Goal: Task Accomplishment & Management: Complete application form

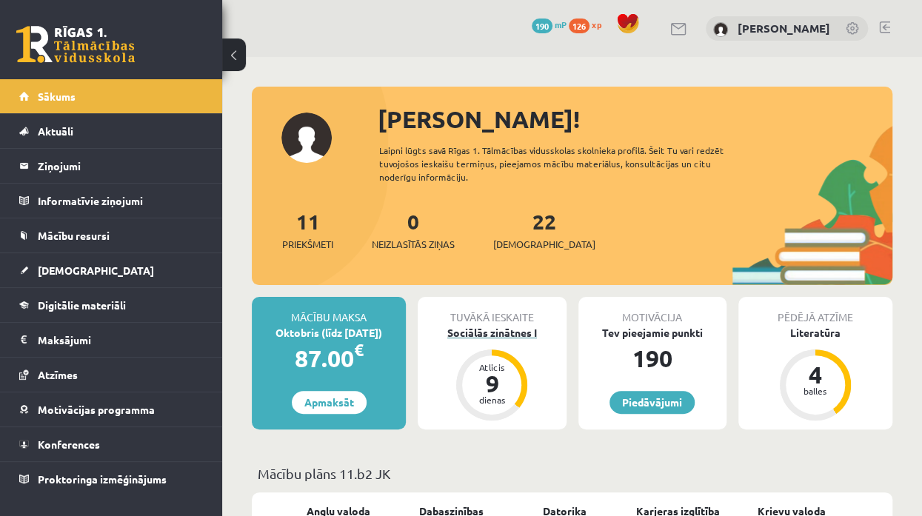
click at [483, 384] on div "9" at bounding box center [491, 384] width 44 height 24
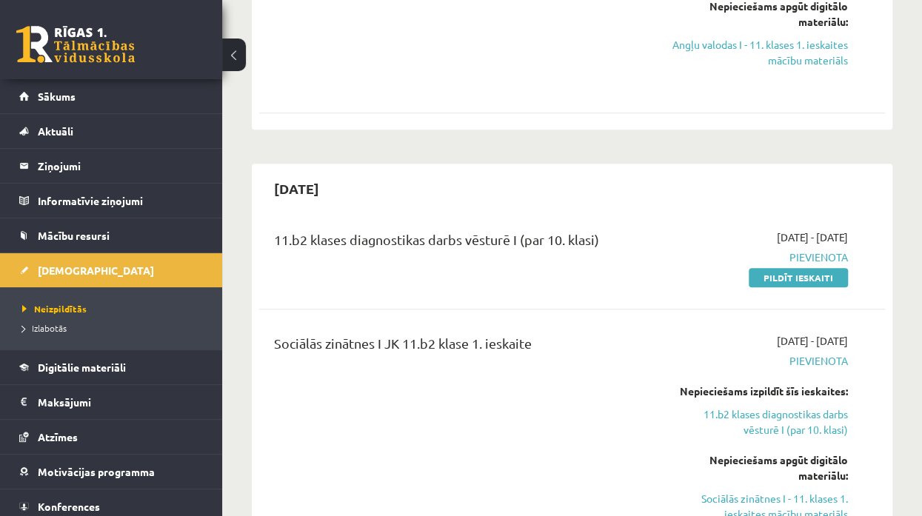
scroll to position [296, 0]
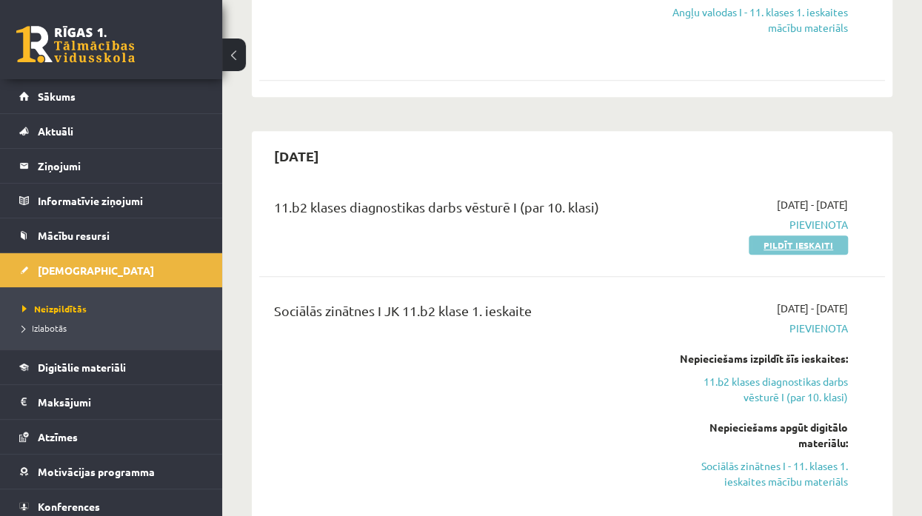
click at [776, 241] on link "Pildīt ieskaiti" at bounding box center [797, 244] width 99 height 19
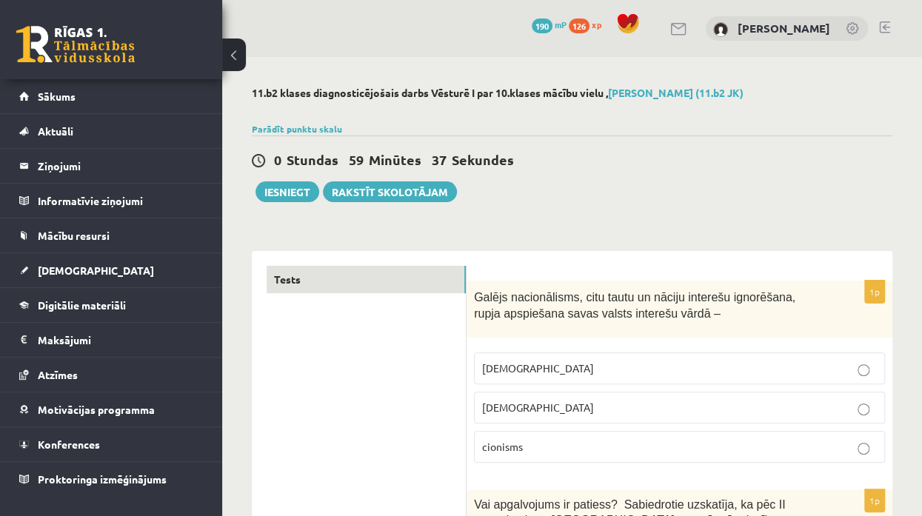
click at [586, 406] on p "[DEMOGRAPHIC_DATA]" at bounding box center [679, 408] width 395 height 16
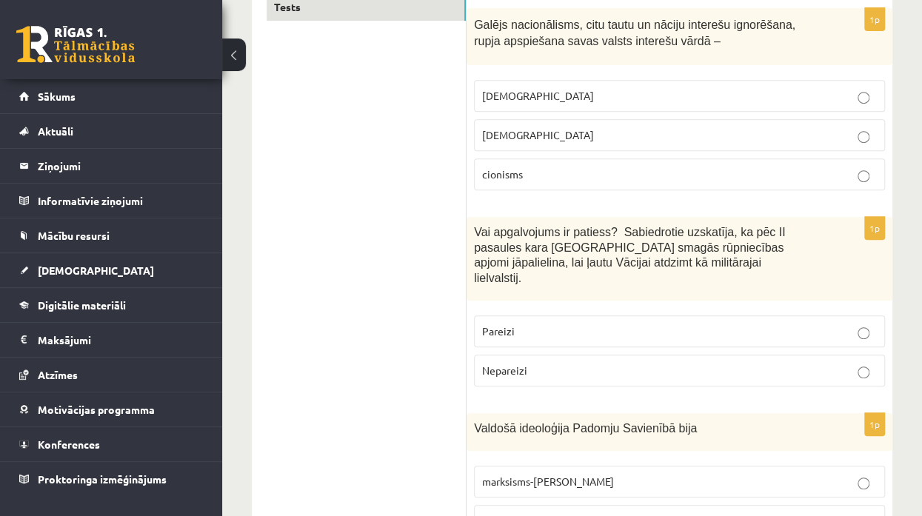
scroll to position [296, 0]
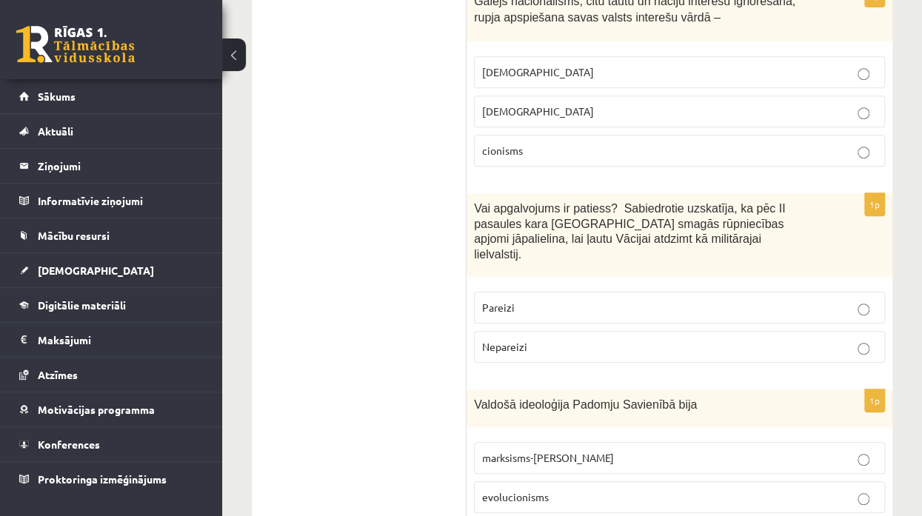
click at [500, 340] on span "Nepareizi" at bounding box center [504, 346] width 45 height 13
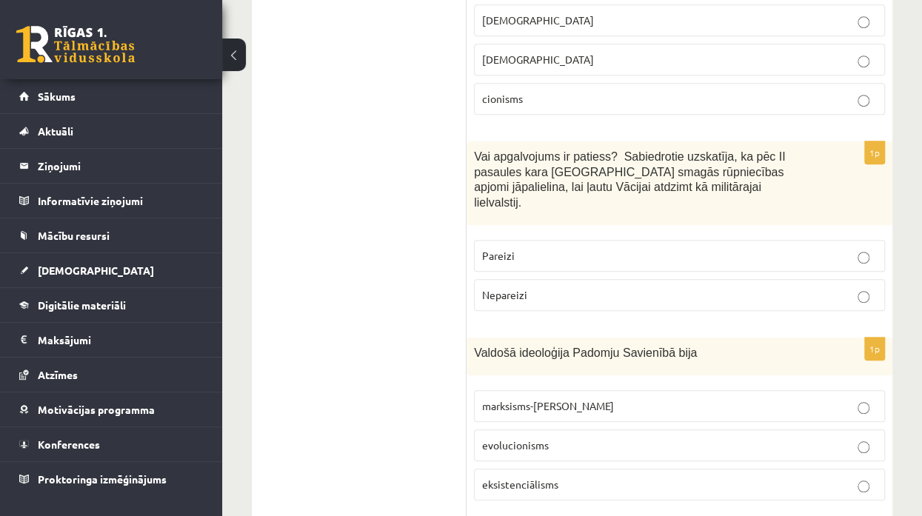
scroll to position [370, 0]
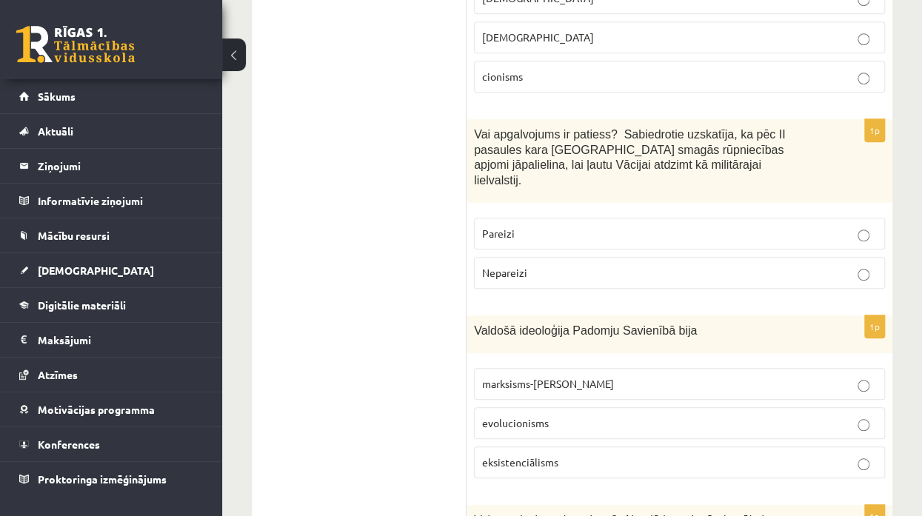
click at [558, 377] on span "marksisms-ļeņinisms" at bounding box center [548, 383] width 132 height 13
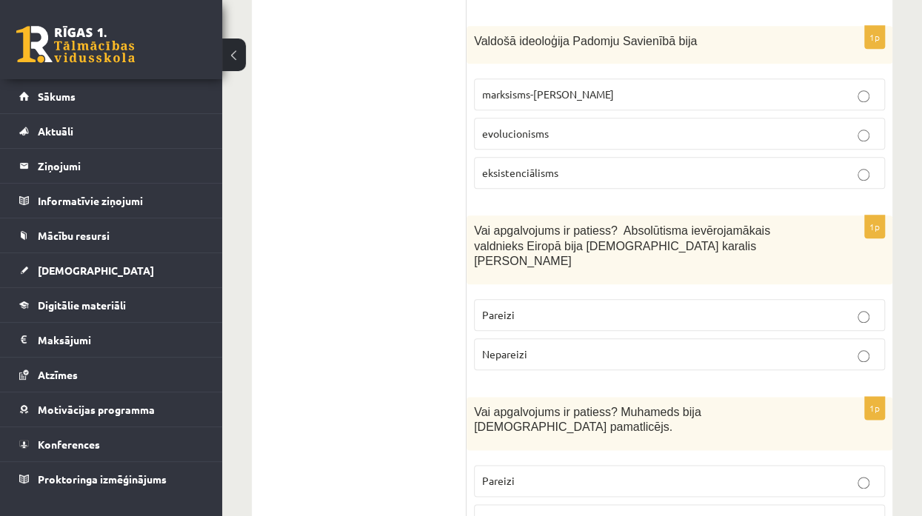
scroll to position [666, 0]
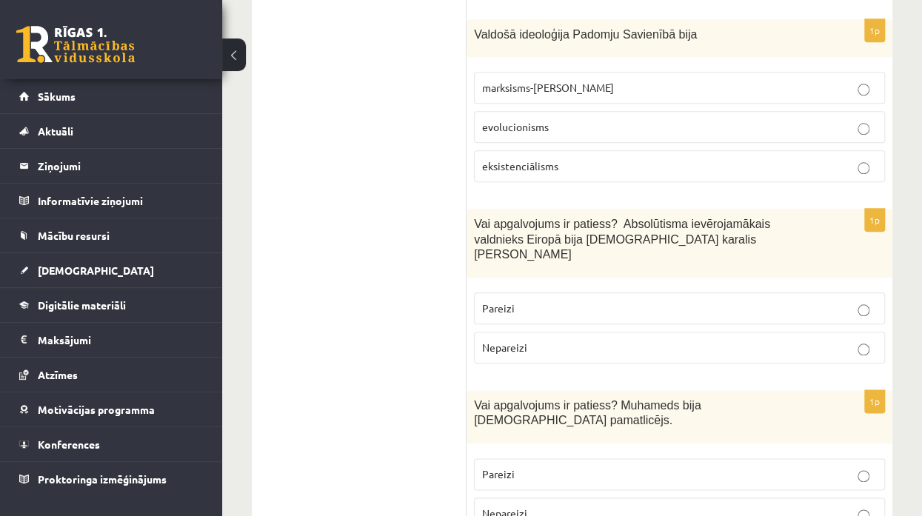
click at [485, 301] on span "Pareizi" at bounding box center [498, 307] width 33 height 13
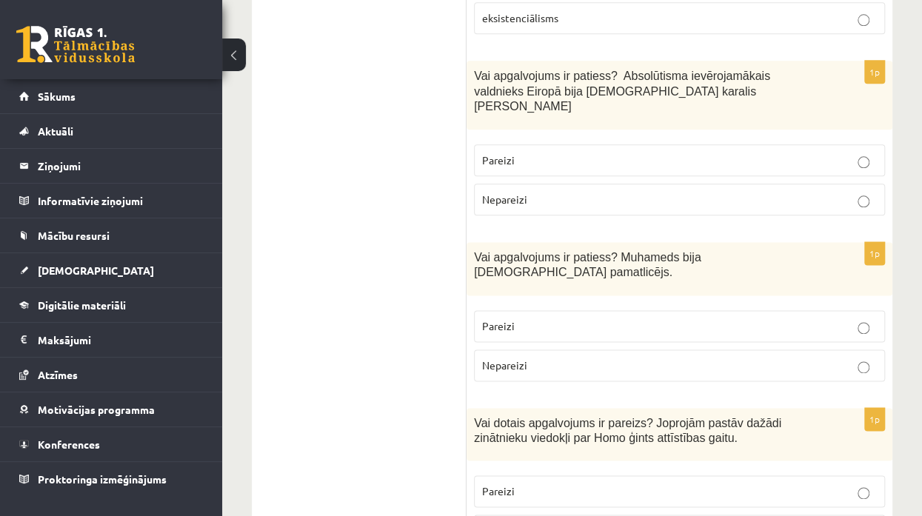
click at [492, 358] on span "Nepareizi" at bounding box center [504, 364] width 45 height 13
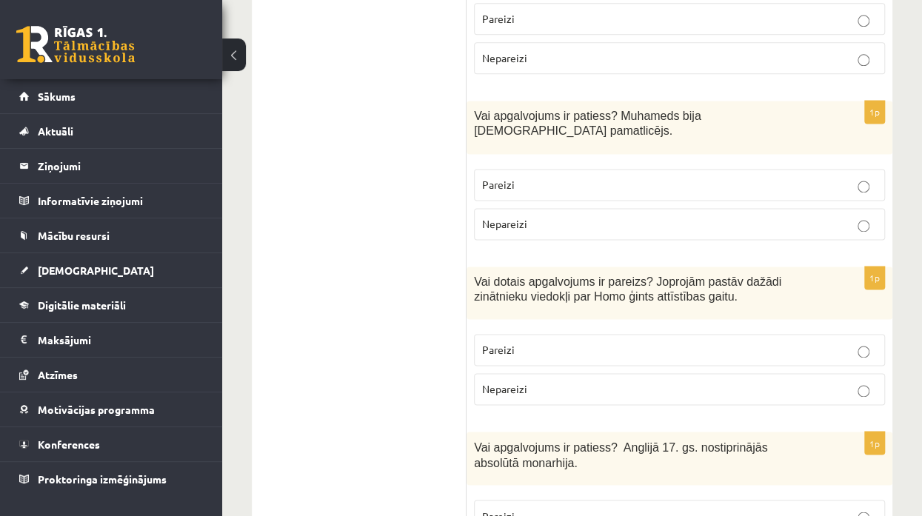
scroll to position [962, 0]
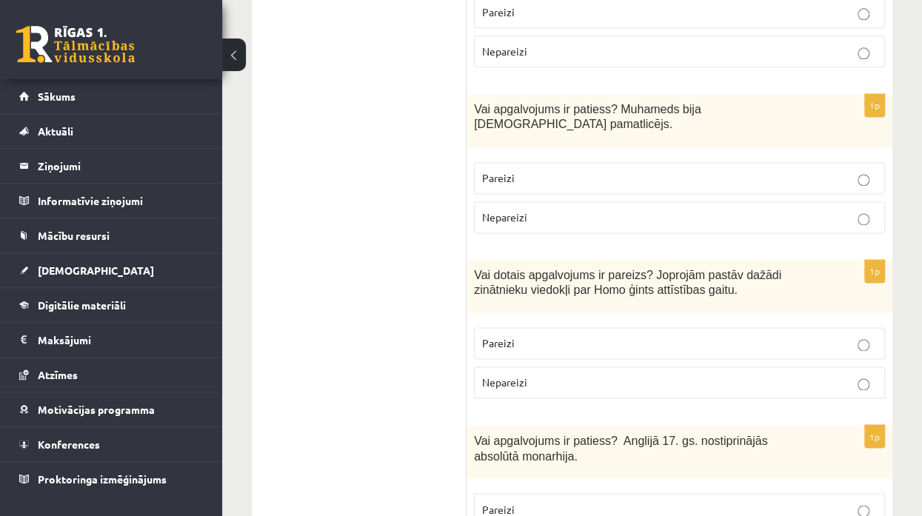
click at [523, 327] on label "Pareizi" at bounding box center [679, 343] width 411 height 32
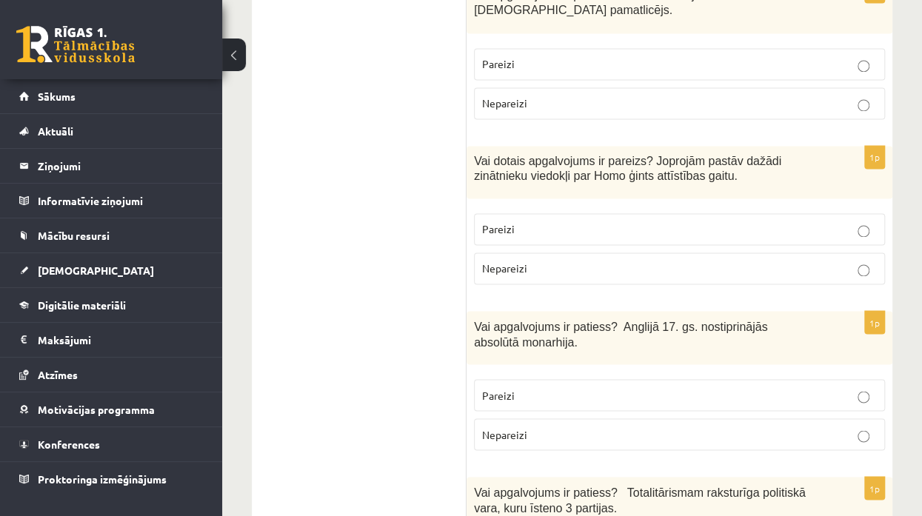
scroll to position [1110, 0]
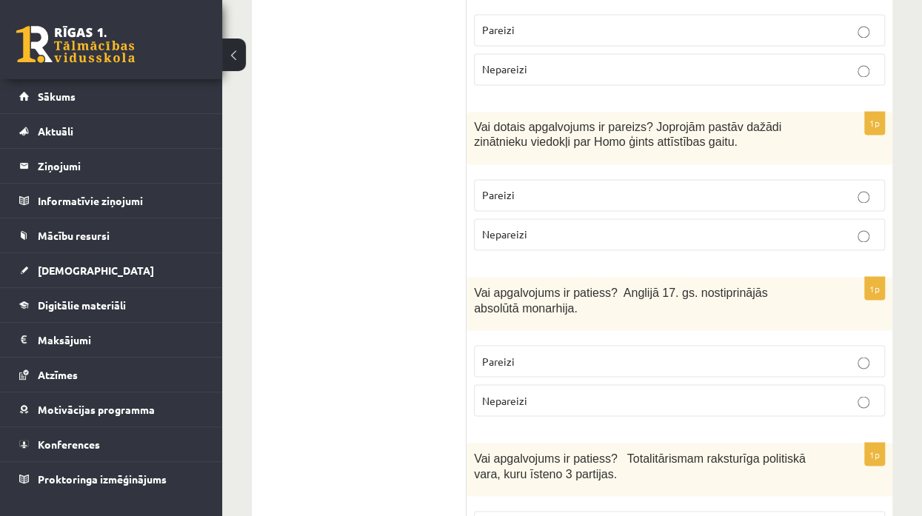
click at [603, 353] on p "Pareizi" at bounding box center [679, 361] width 395 height 16
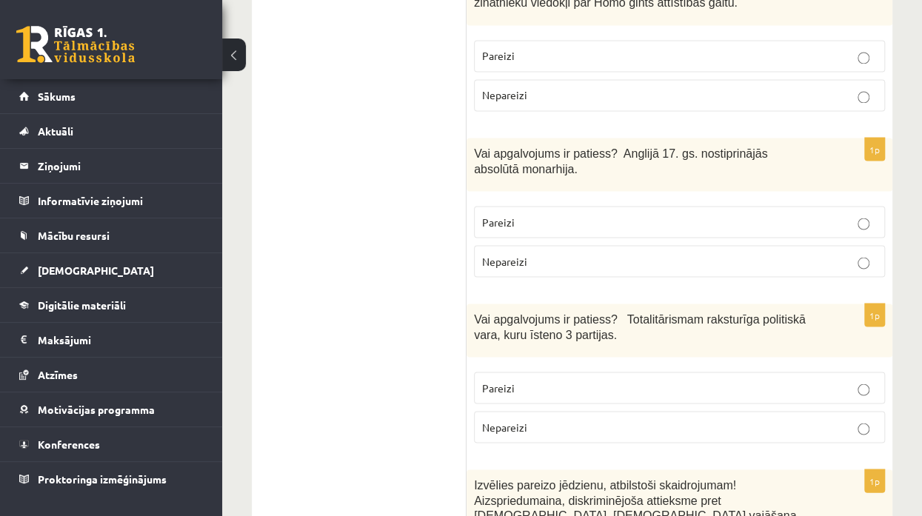
scroll to position [1333, 0]
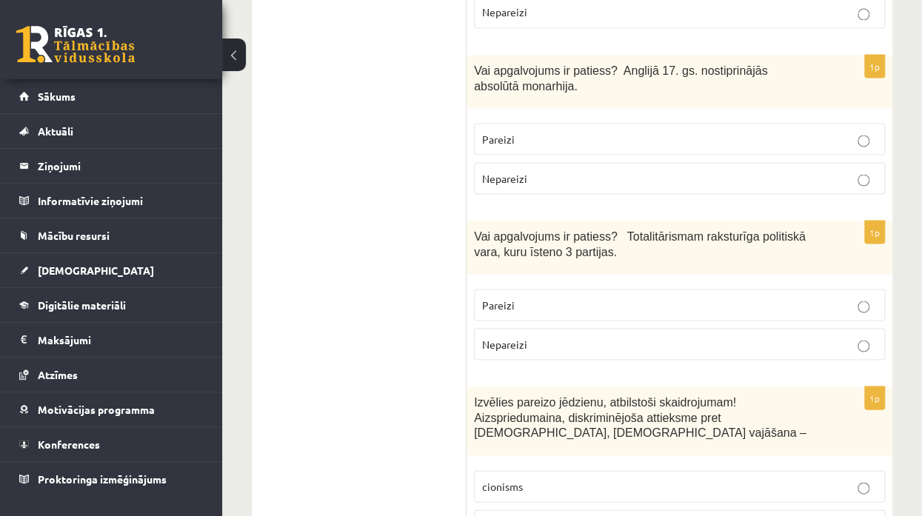
click at [518, 337] on span "Nepareizi" at bounding box center [504, 343] width 45 height 13
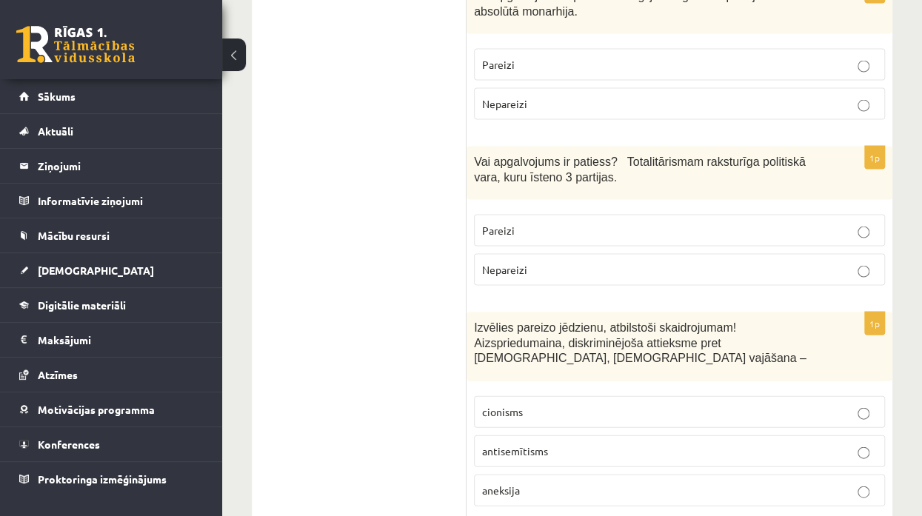
click at [591, 443] on p "antisemītisms" at bounding box center [679, 451] width 395 height 16
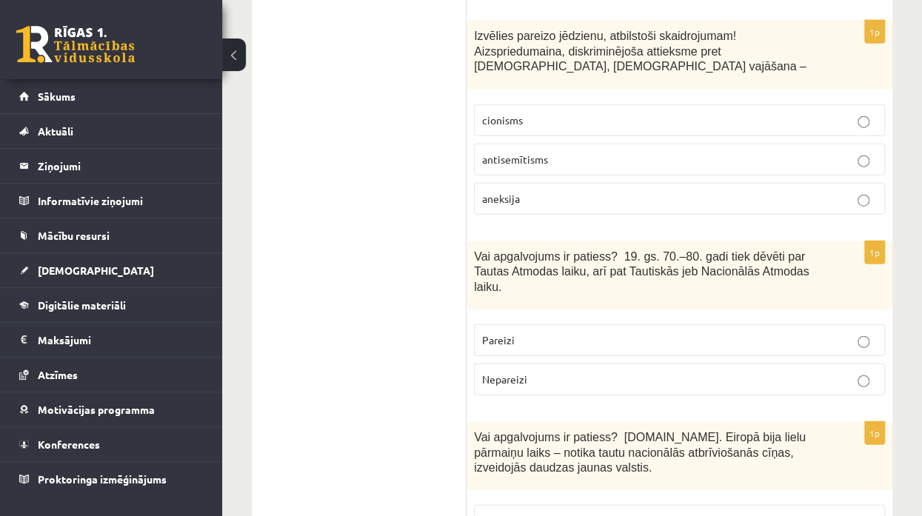
scroll to position [1703, 0]
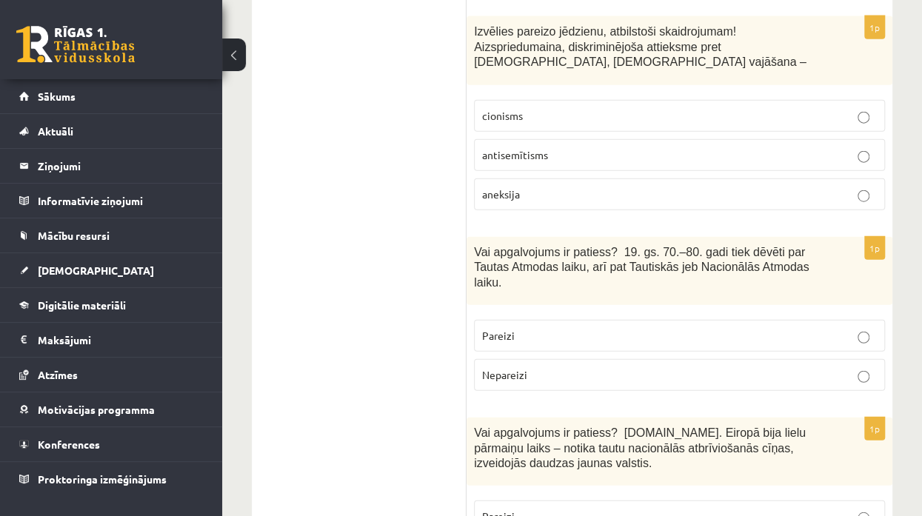
click at [546, 328] on p "Pareizi" at bounding box center [679, 336] width 395 height 16
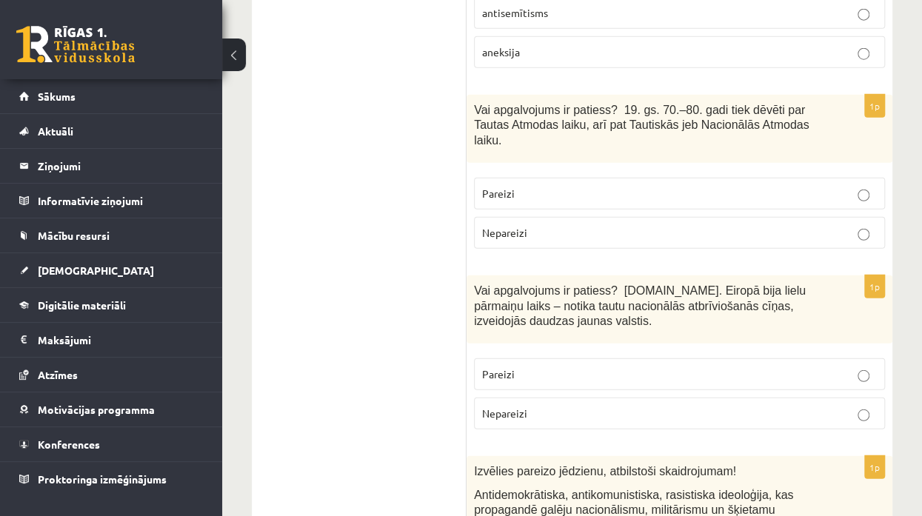
scroll to position [1851, 0]
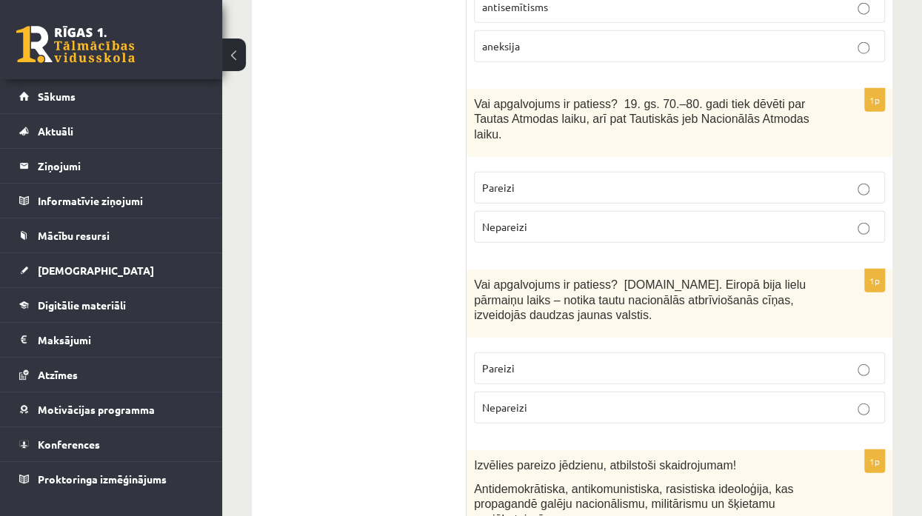
click at [561, 361] on p "Pareizi" at bounding box center [679, 369] width 395 height 16
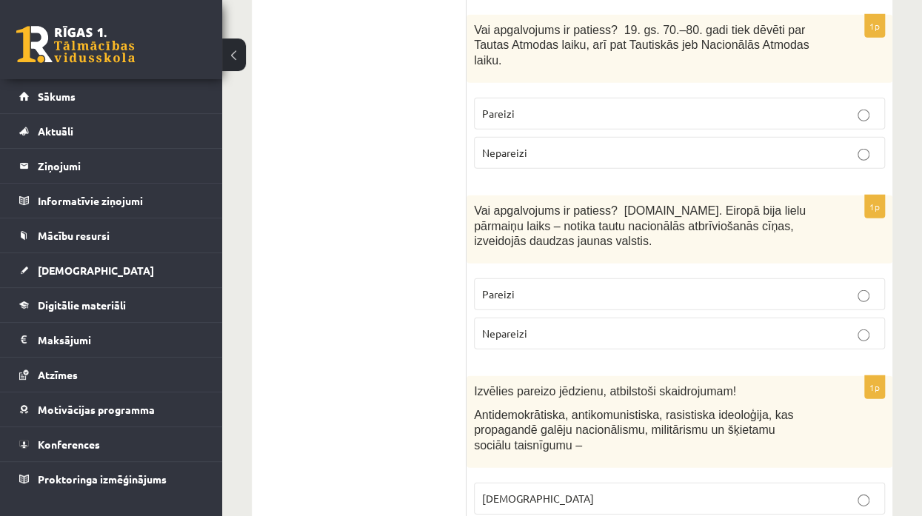
scroll to position [1999, 0]
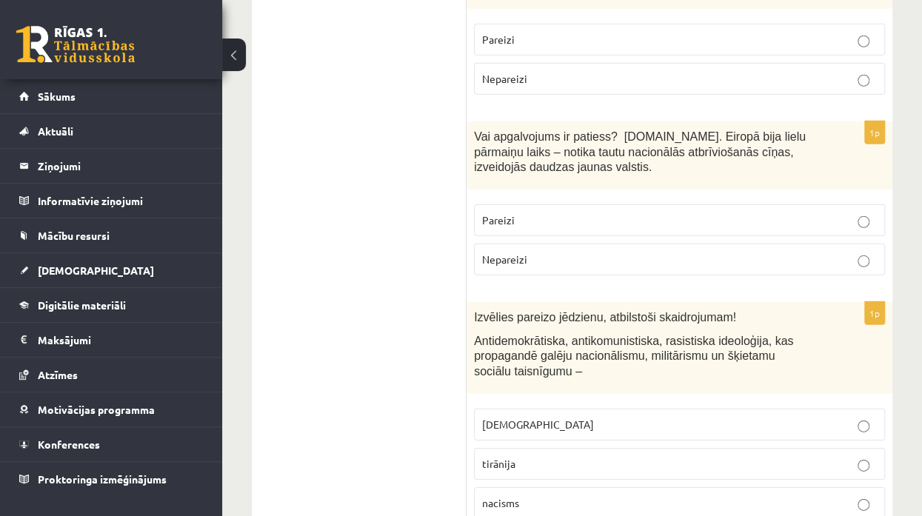
click at [588, 456] on p "tirānija" at bounding box center [679, 464] width 395 height 16
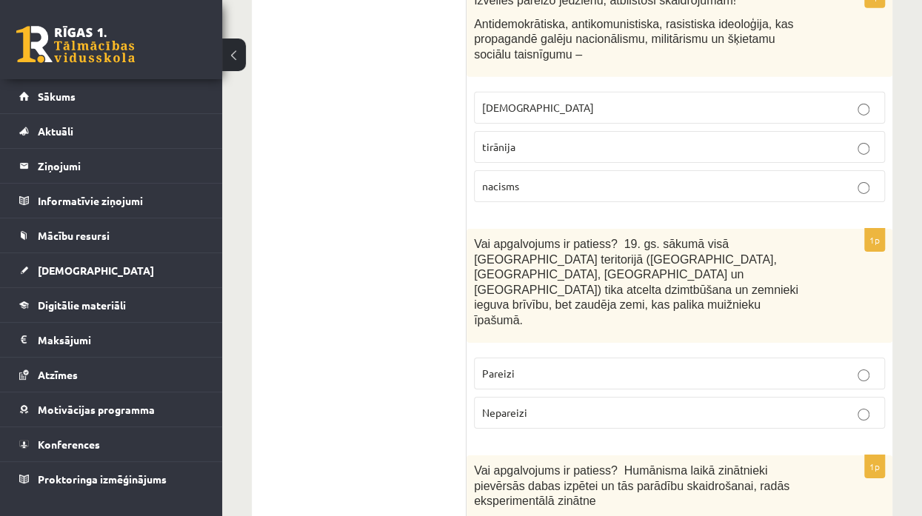
scroll to position [2369, 0]
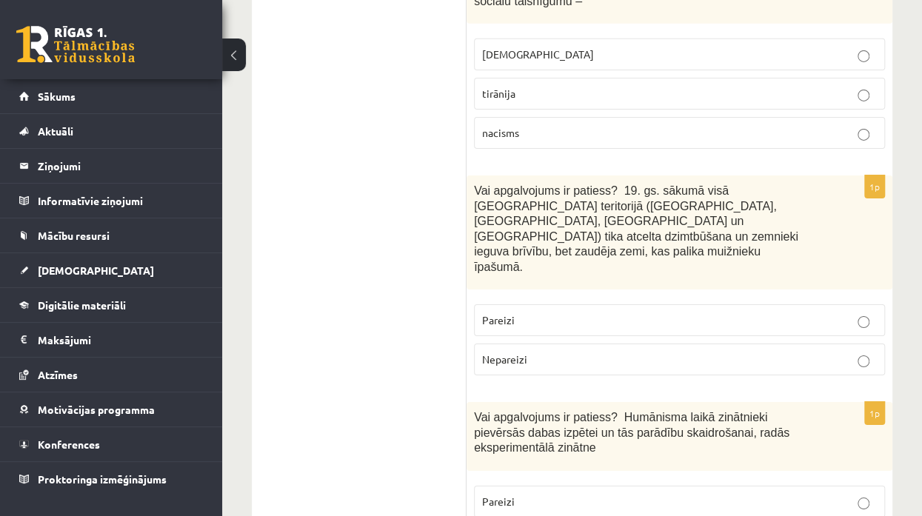
click at [533, 352] on p "Nepareizi" at bounding box center [679, 360] width 395 height 16
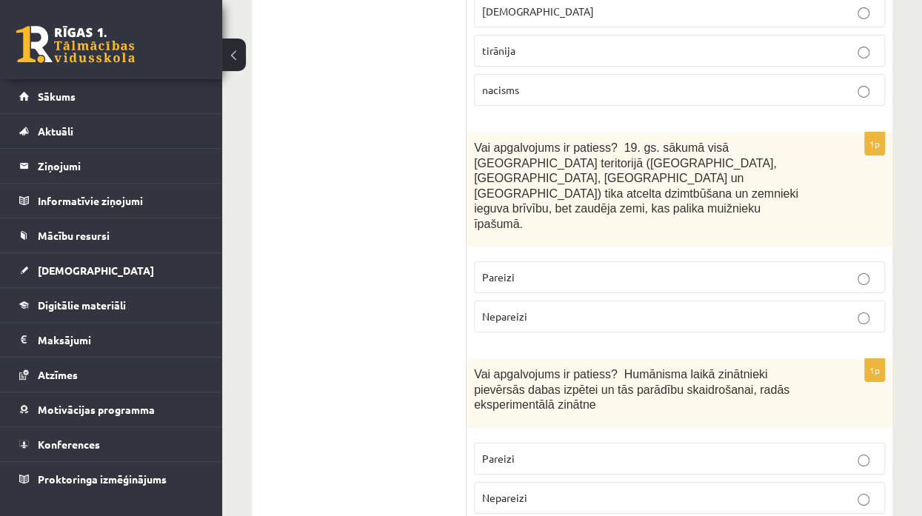
scroll to position [2443, 0]
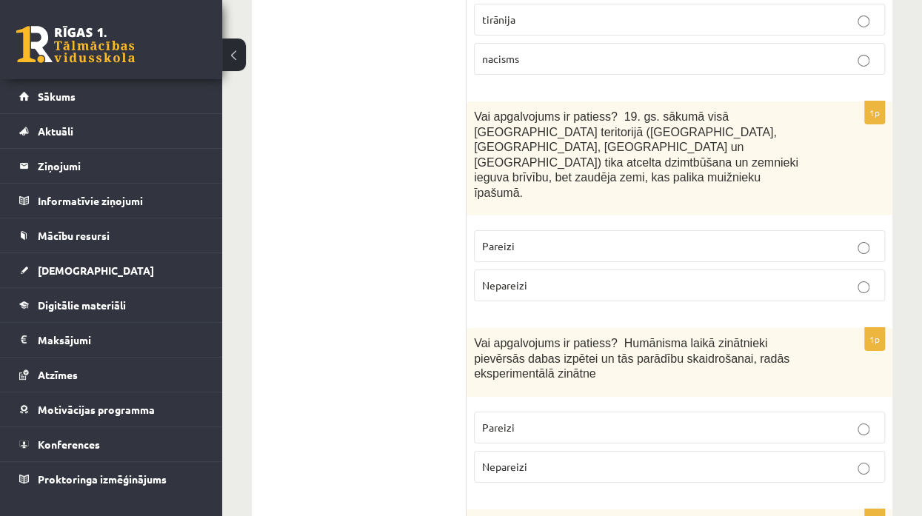
click at [533, 420] on p "Pareizi" at bounding box center [679, 428] width 395 height 16
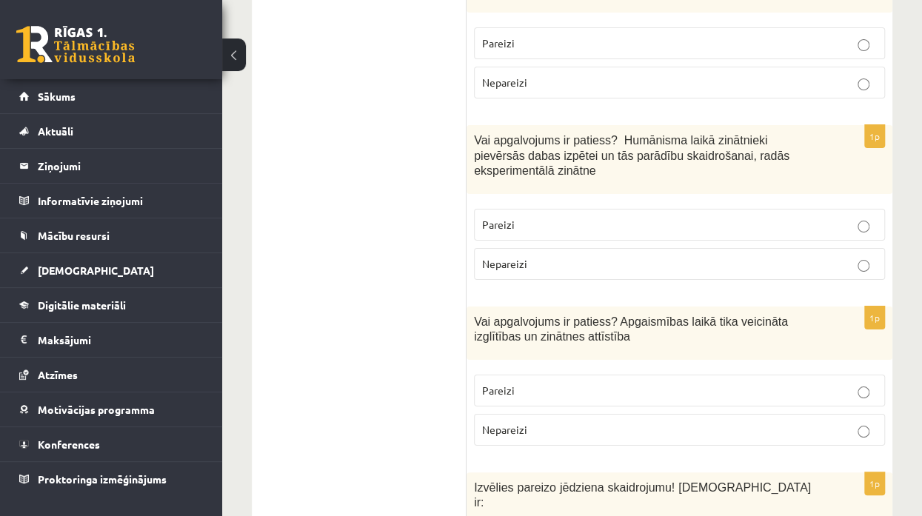
scroll to position [2665, 0]
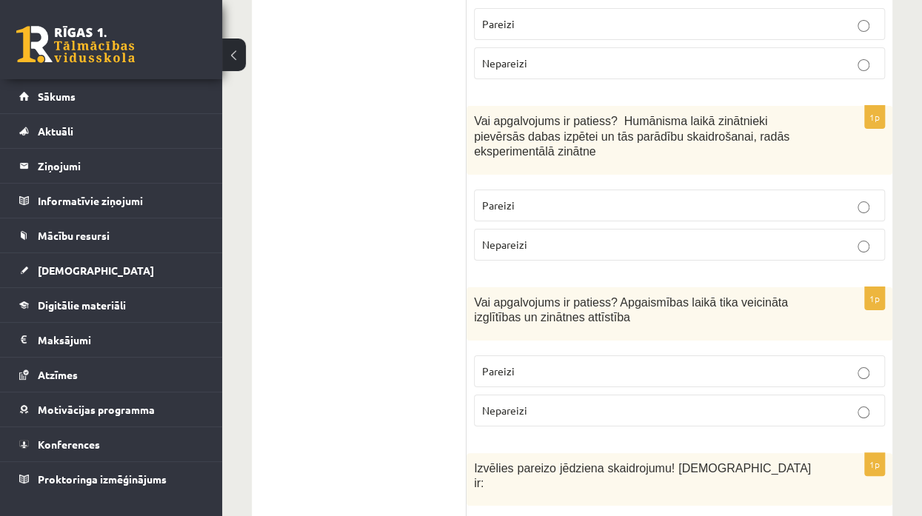
click at [537, 355] on label "Pareizi" at bounding box center [679, 371] width 411 height 32
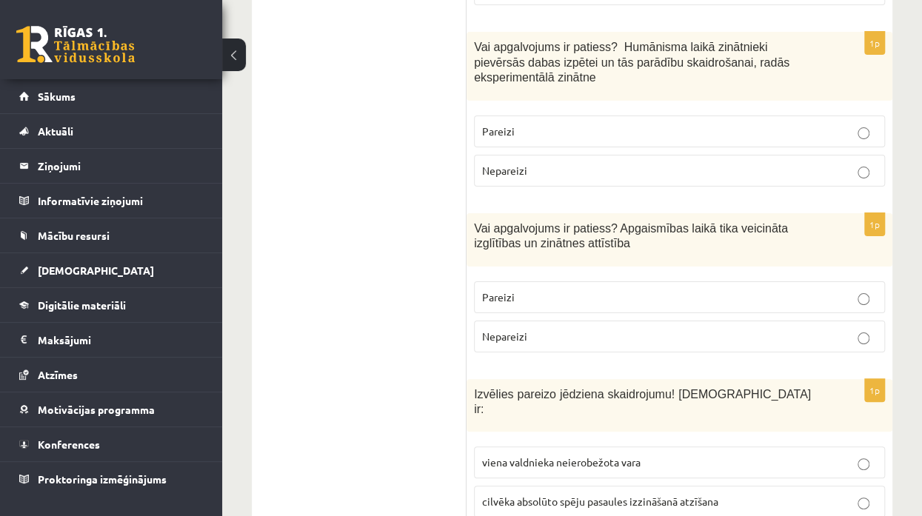
scroll to position [2813, 0]
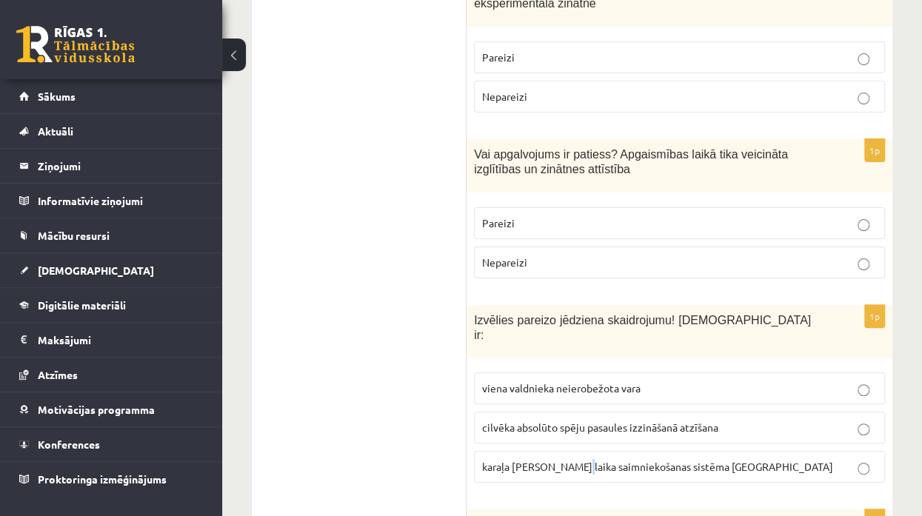
click at [571, 460] on span "karaļa Luija XIV laika saimniekošanas sistēma Francijā" at bounding box center [657, 466] width 351 height 13
drag, startPoint x: 571, startPoint y: 327, endPoint x: 485, endPoint y: 317, distance: 86.5
click at [502, 460] on span "karaļa Luija XIV laika saimniekošanas sistēma Francijā" at bounding box center [657, 466] width 351 height 13
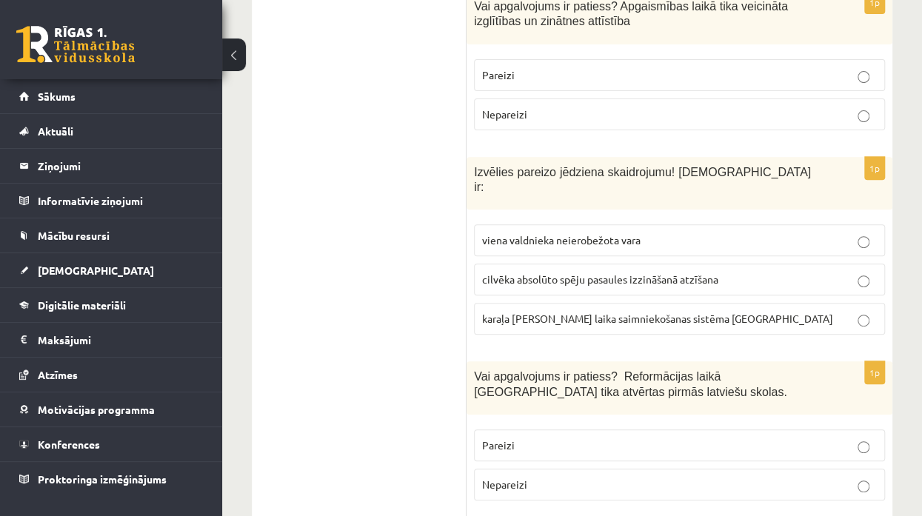
scroll to position [3035, 0]
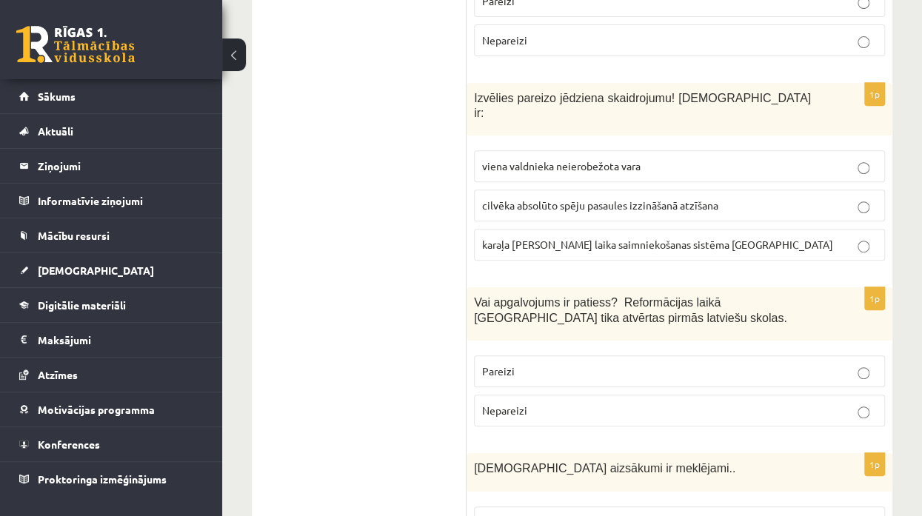
click at [520, 363] on p "Pareizi" at bounding box center [679, 371] width 395 height 16
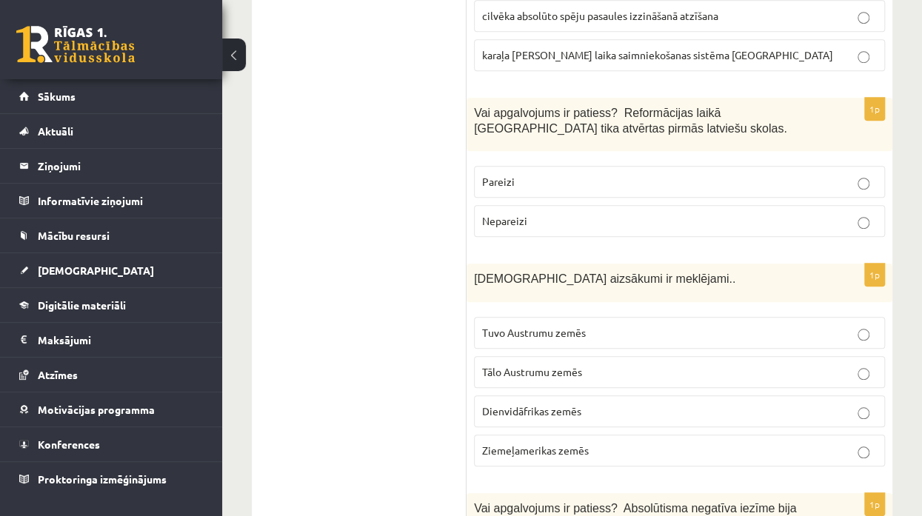
scroll to position [3257, 0]
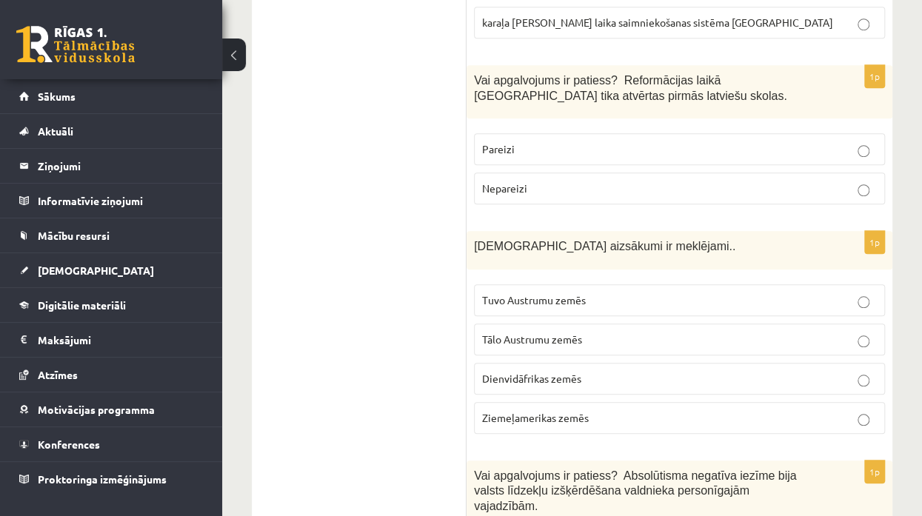
click at [572, 293] on span "Tuvo Austrumu zemēs" at bounding box center [534, 299] width 104 height 13
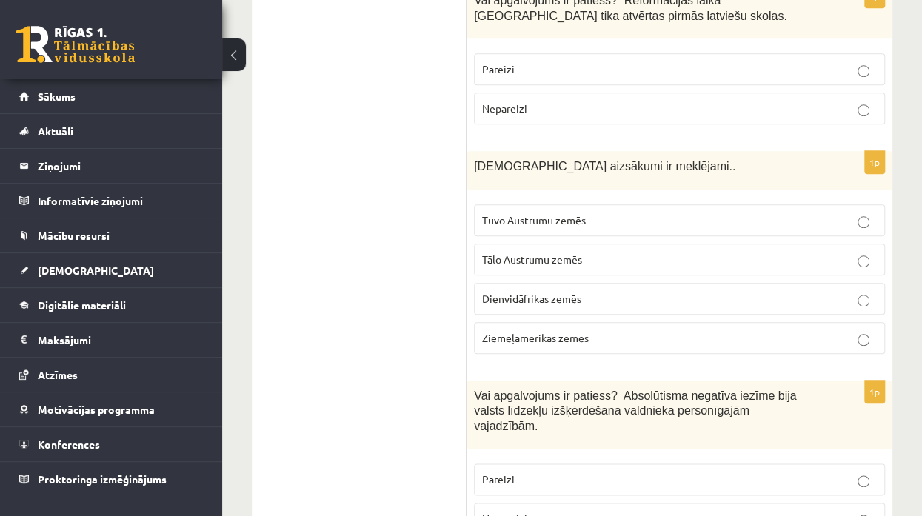
scroll to position [3405, 0]
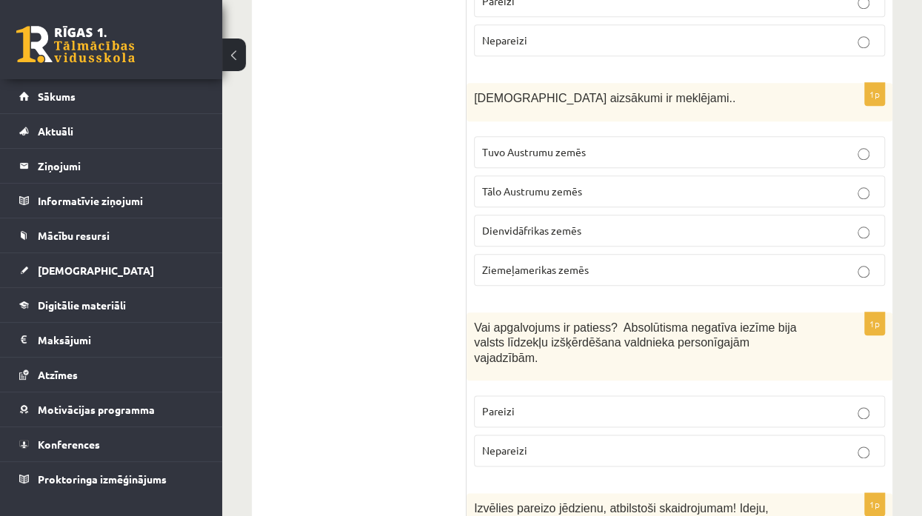
click at [577, 403] on p "Pareizi" at bounding box center [679, 411] width 395 height 16
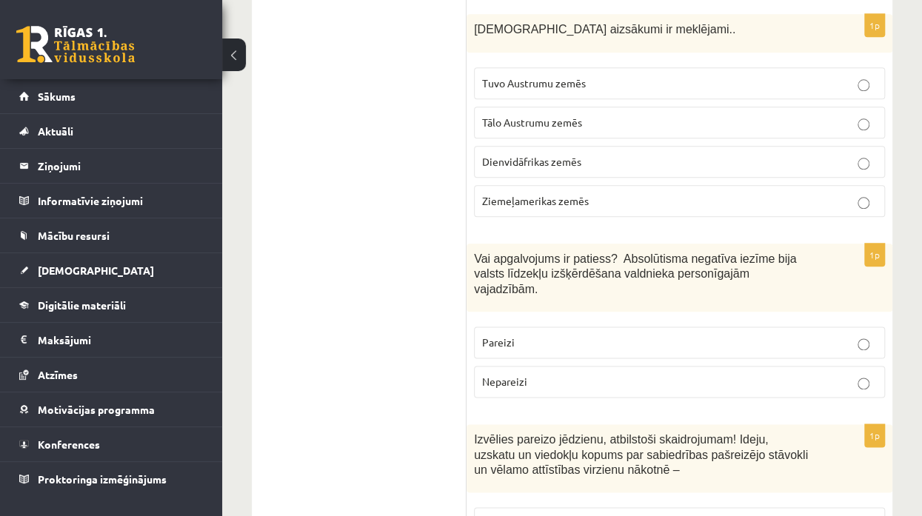
scroll to position [3553, 0]
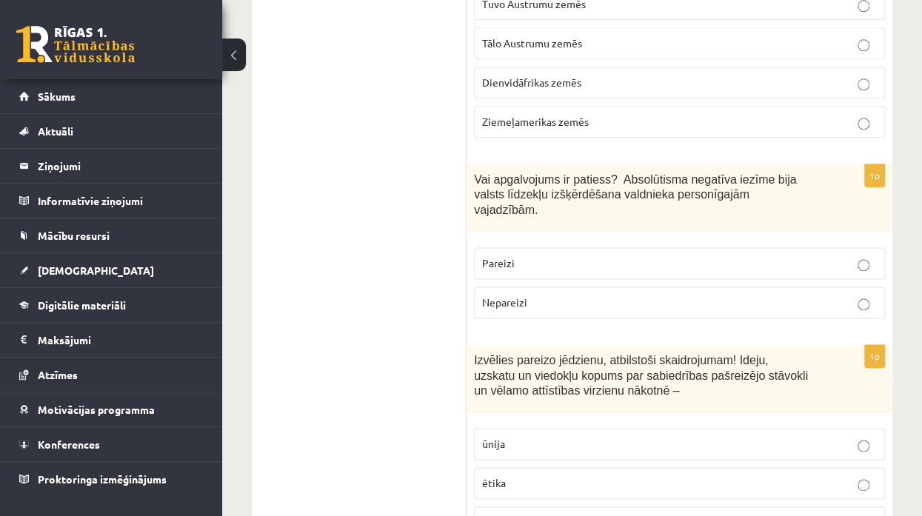
click at [628, 515] on p "ideoloģija" at bounding box center [679, 523] width 395 height 16
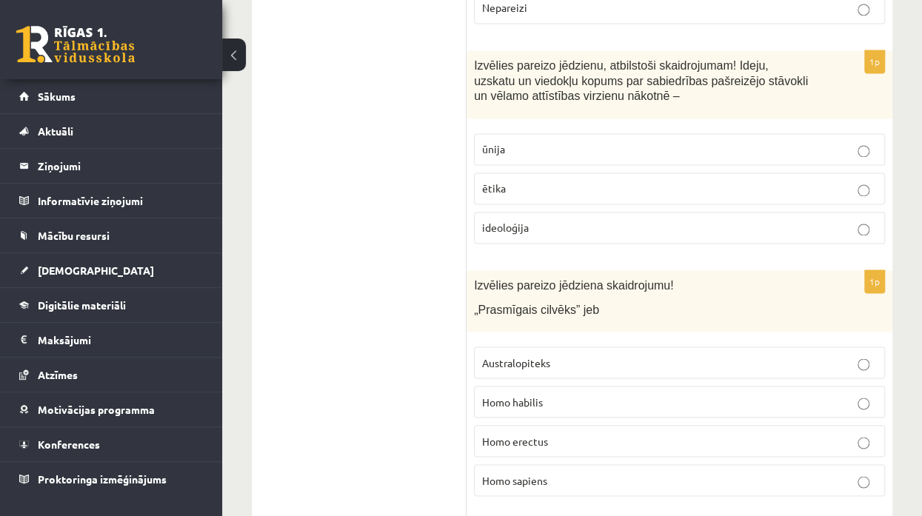
scroll to position [3850, 0]
click at [597, 471] on p "Homo sapiens" at bounding box center [679, 479] width 395 height 16
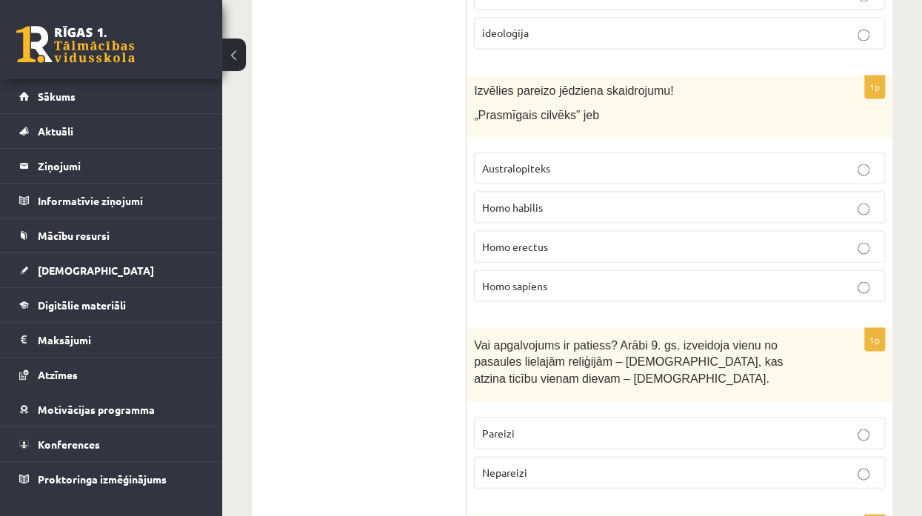
scroll to position [4072, 0]
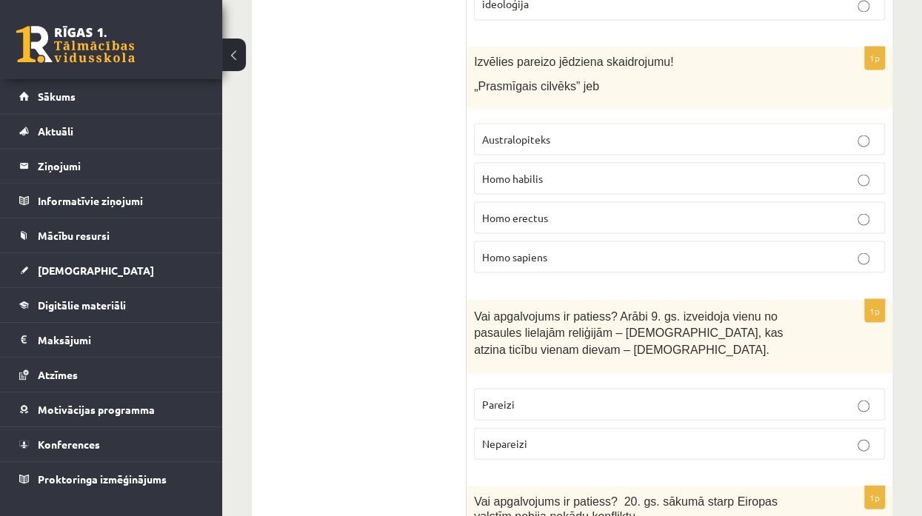
click at [580, 388] on label "Pareizi" at bounding box center [679, 404] width 411 height 32
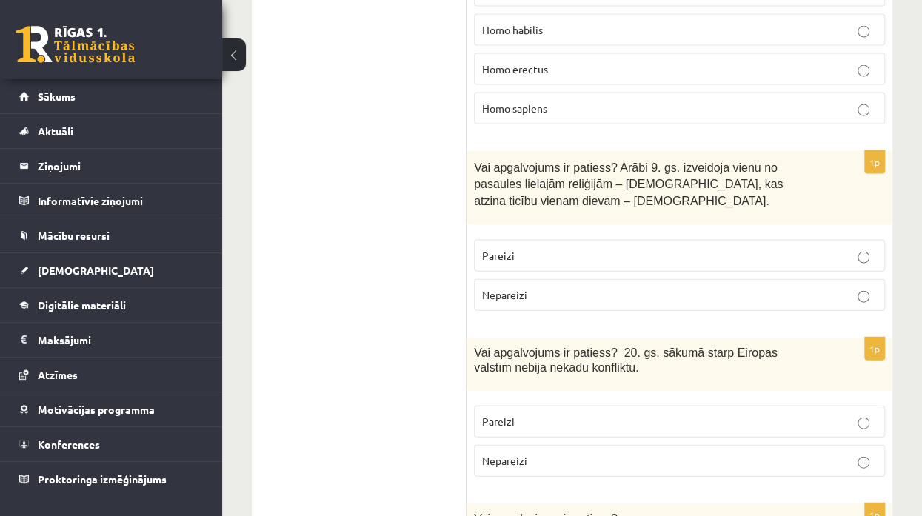
click at [532, 453] on p "Nepareizi" at bounding box center [679, 461] width 395 height 16
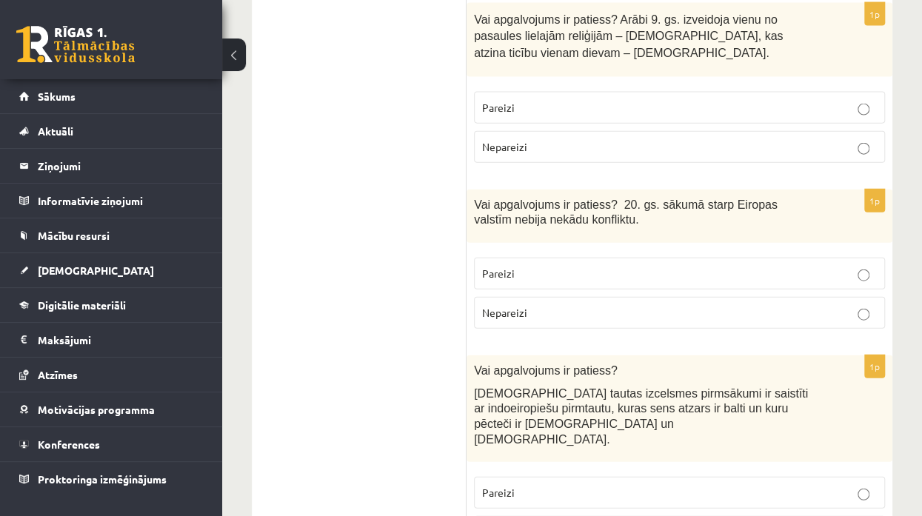
click at [548, 485] on p "Pareizi" at bounding box center [679, 493] width 395 height 16
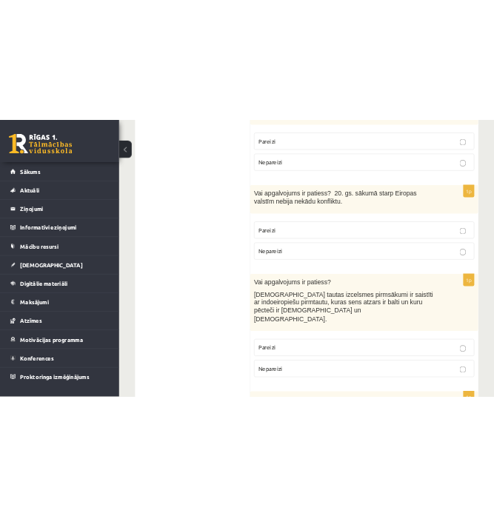
scroll to position [4516, 0]
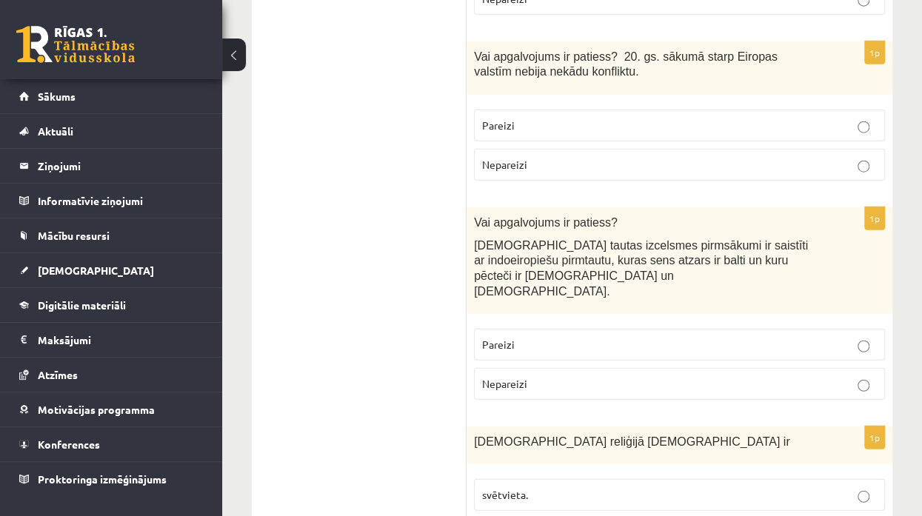
click at [564, 435] on span "Islāma reliģijā Šariata ir" at bounding box center [631, 441] width 315 height 13
click at [541, 435] on span "Islāma reliģijā Šariata ir" at bounding box center [631, 441] width 315 height 13
drag, startPoint x: 475, startPoint y: 241, endPoint x: 586, endPoint y: 242, distance: 111.1
click at [586, 434] on p "Islāma reliģijā Šariata ir" at bounding box center [642, 442] width 337 height 16
copy span "Islāma reliģijā Šariata ir"
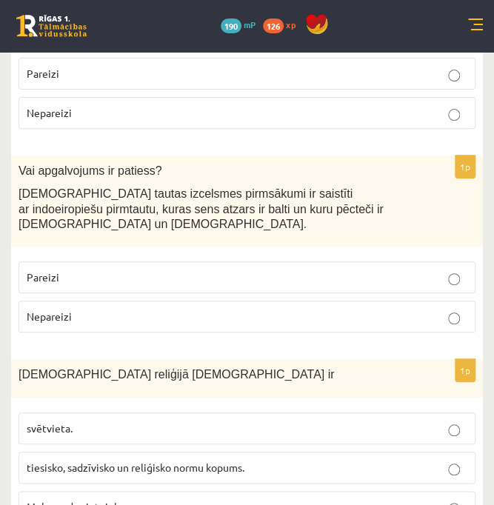
click at [184, 460] on span "tiesisko, sadzīvisko un reliģisko normu kopums." at bounding box center [136, 466] width 218 height 13
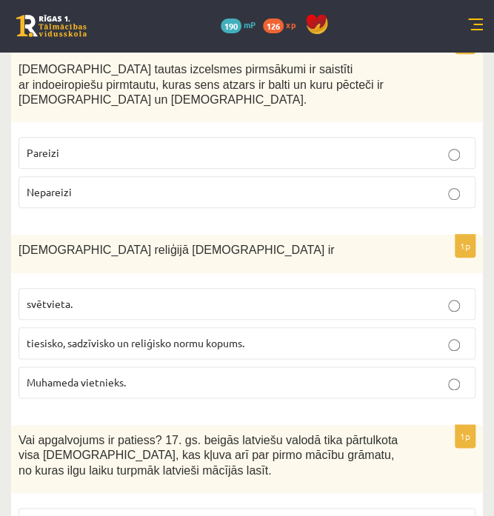
scroll to position [4664, 0]
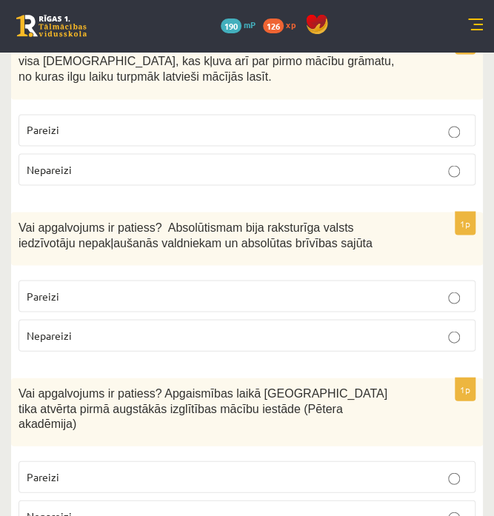
scroll to position [4886, 0]
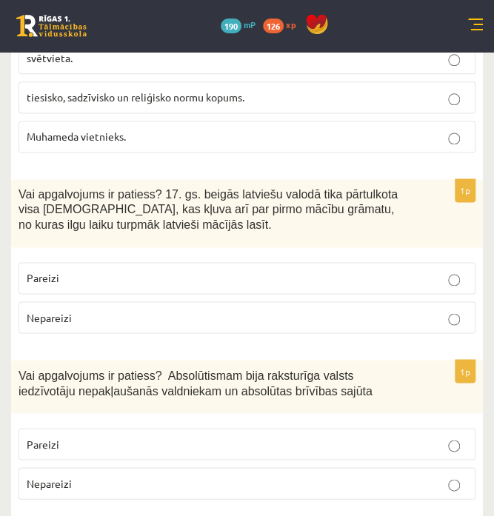
click at [89, 475] on p "Nepareizi" at bounding box center [247, 483] width 440 height 16
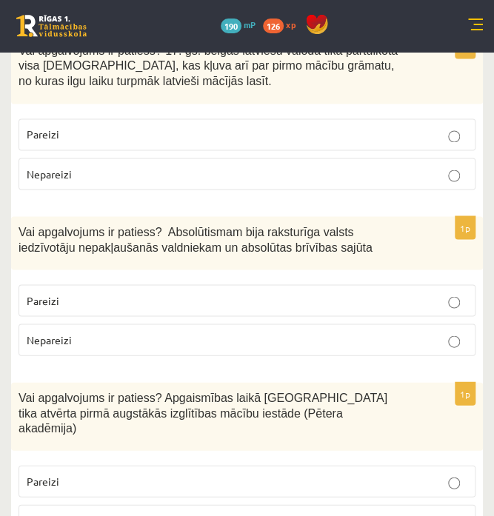
scroll to position [5034, 0]
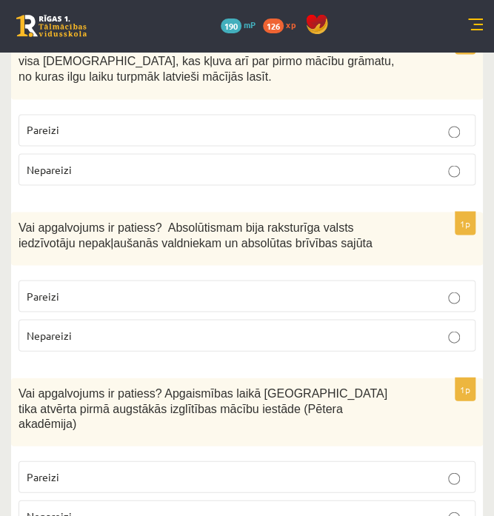
click at [147, 469] on p "Pareizi" at bounding box center [247, 477] width 440 height 16
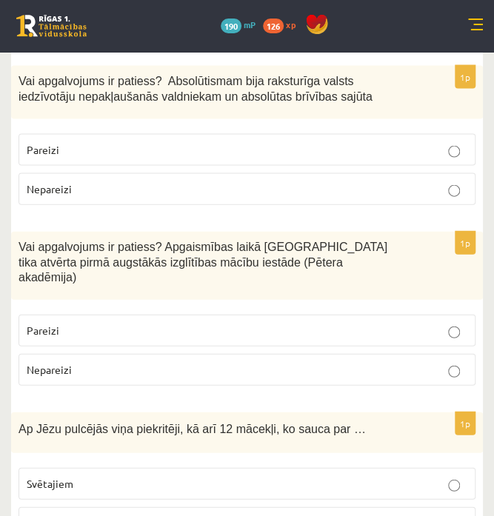
scroll to position [5182, 0]
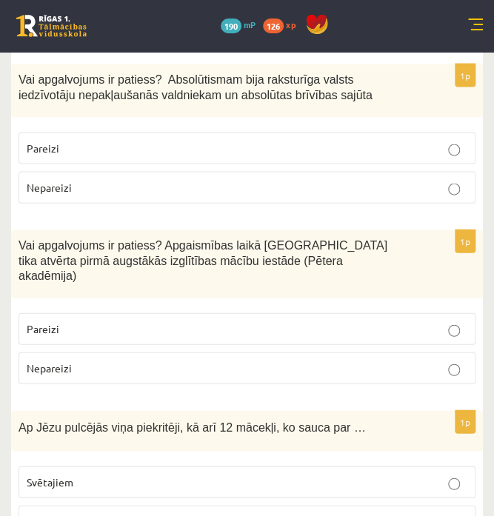
click at [103, 513] on p "Apustuļiem" at bounding box center [247, 521] width 440 height 16
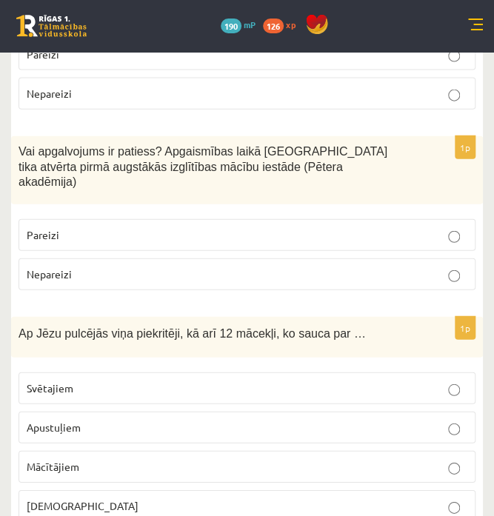
scroll to position [5275, 0]
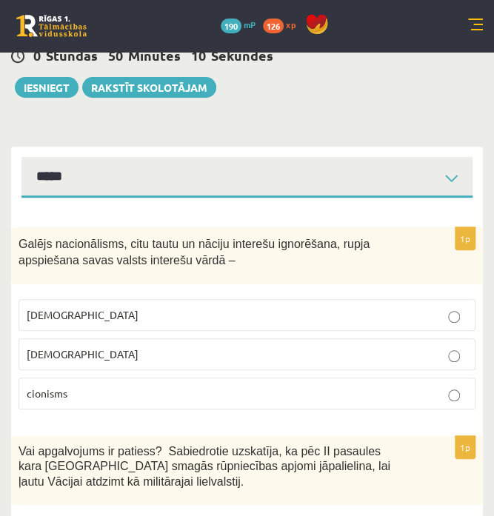
scroll to position [0, 0]
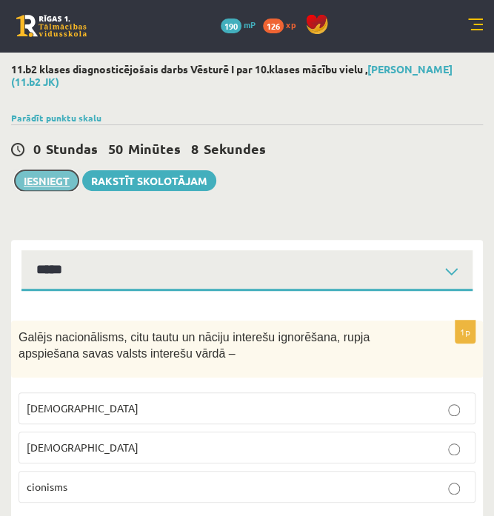
click at [46, 182] on button "Iesniegt" at bounding box center [47, 180] width 64 height 21
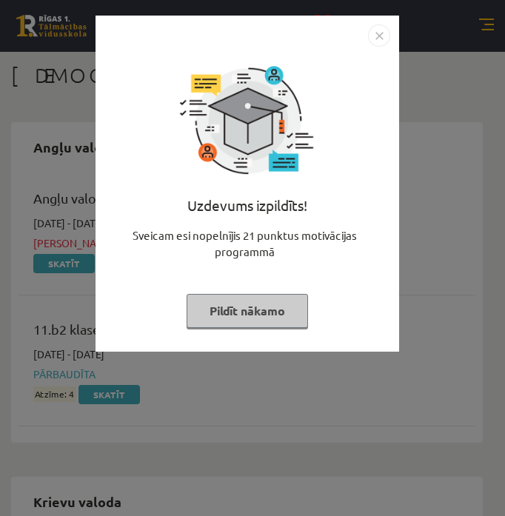
click at [241, 311] on button "Pildīt nākamo" at bounding box center [247, 311] width 121 height 34
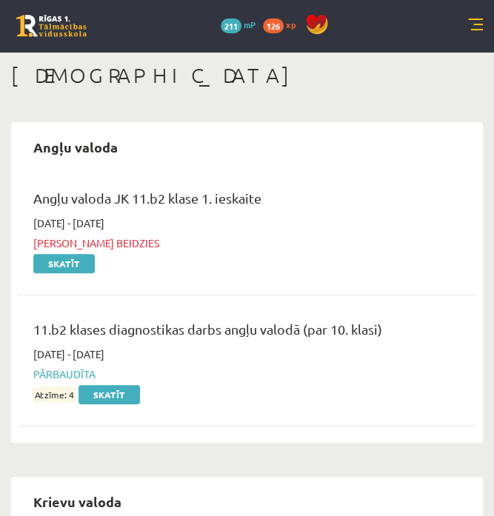
click at [47, 16] on link at bounding box center [51, 26] width 70 height 22
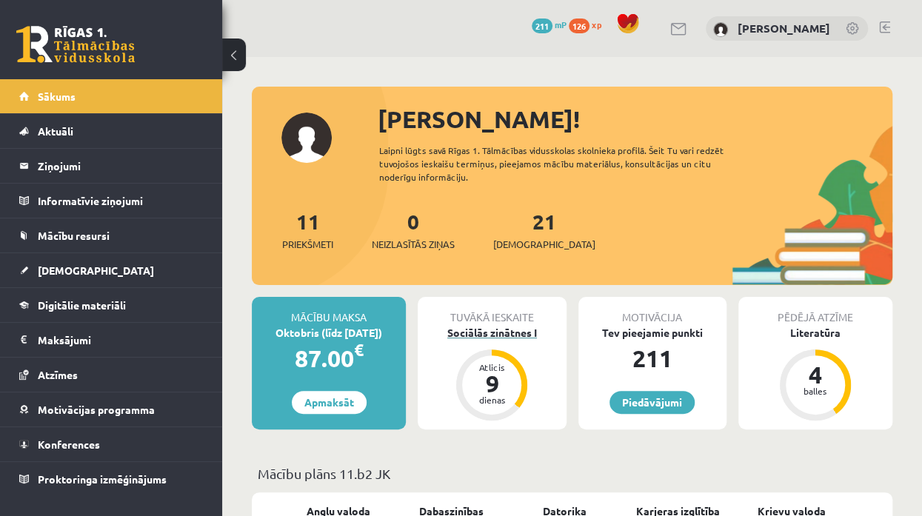
click at [493, 403] on div "dienas" at bounding box center [491, 399] width 44 height 9
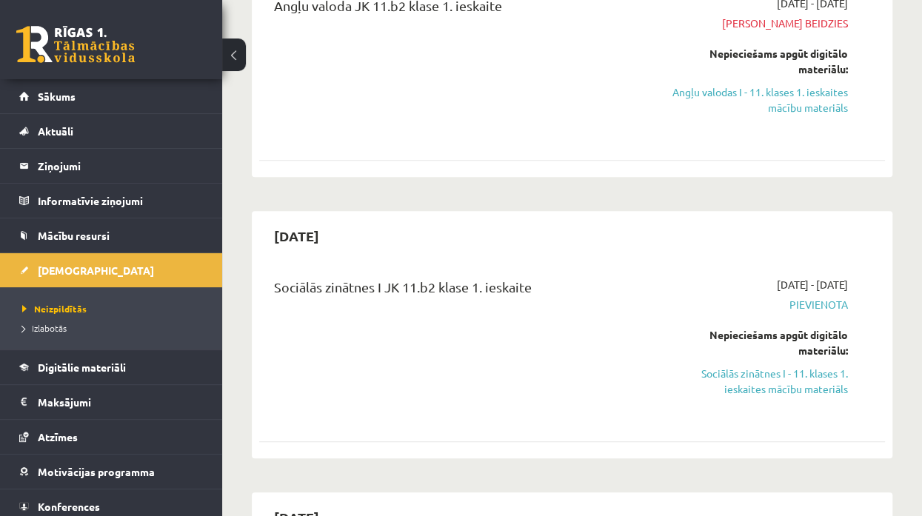
scroll to position [370, 0]
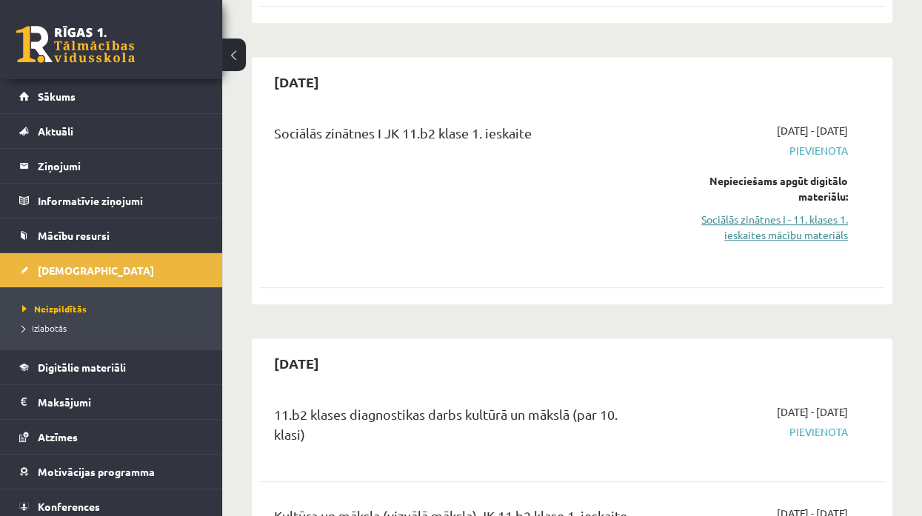
click at [752, 228] on link "Sociālās zinātnes I - 11. klases 1. ieskaites mācību materiāls" at bounding box center [759, 227] width 176 height 31
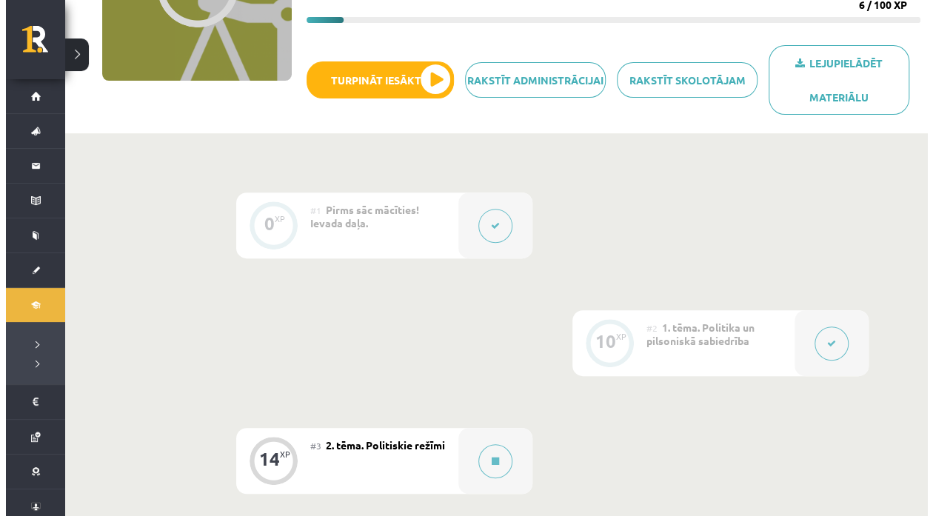
scroll to position [148, 0]
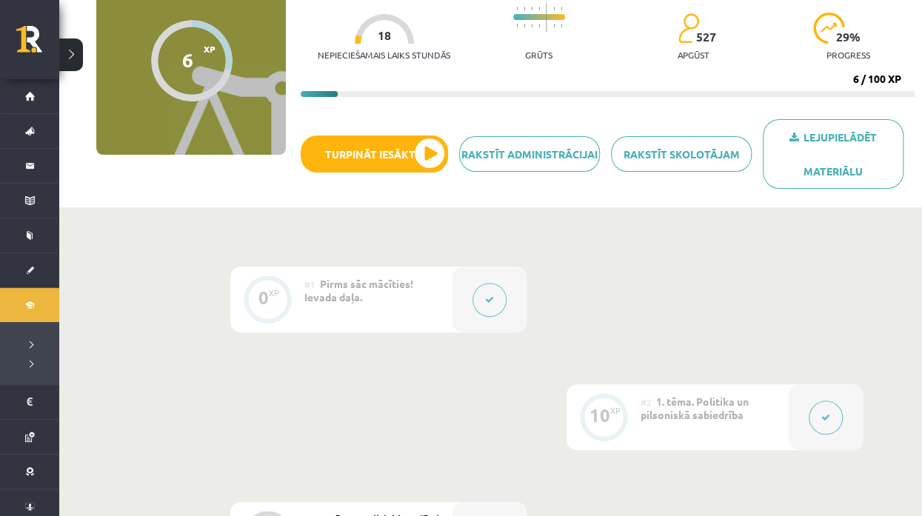
click at [492, 301] on icon at bounding box center [489, 299] width 9 height 9
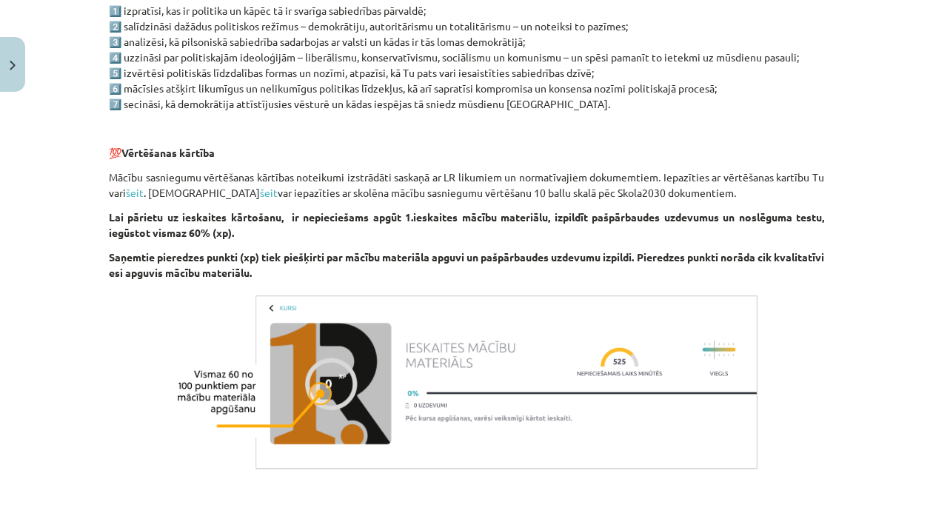
scroll to position [1015, 0]
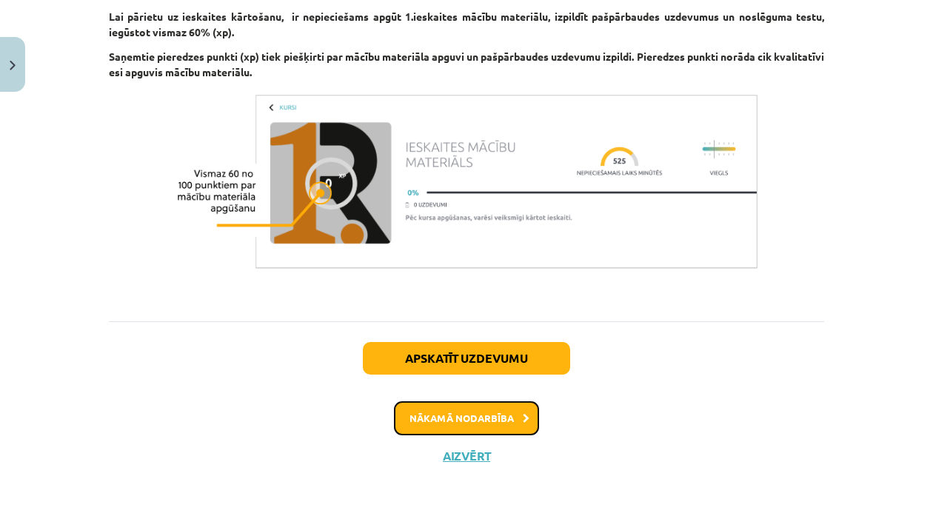
click at [460, 421] on button "Nākamā nodarbība" at bounding box center [466, 418] width 145 height 34
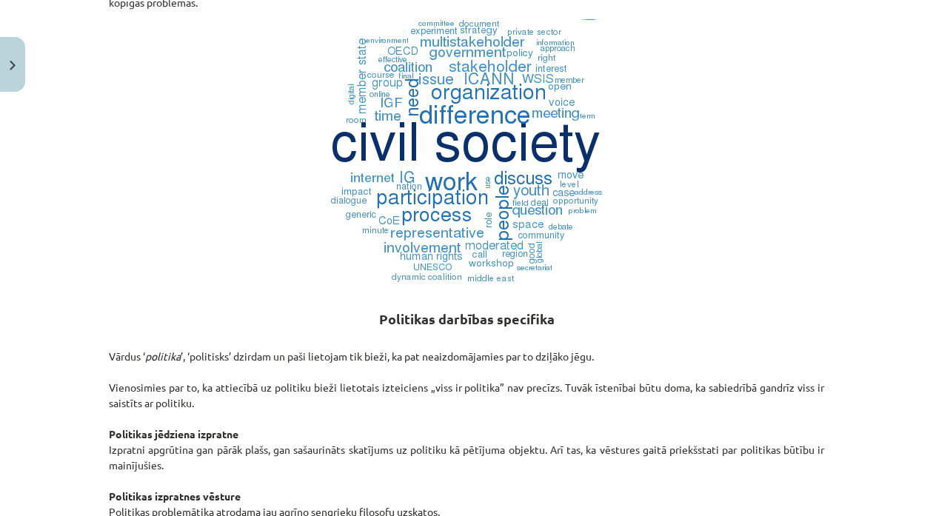
scroll to position [555, 0]
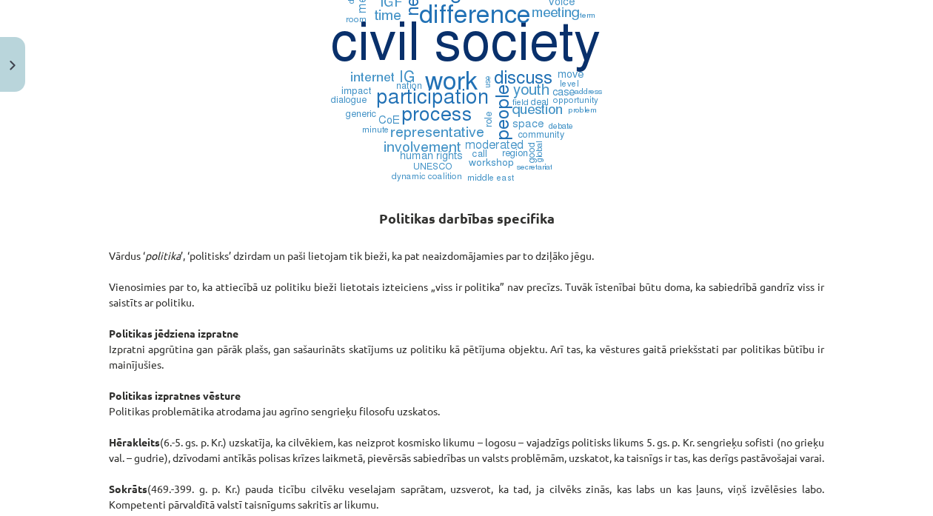
click at [674, 221] on h2 "Politikas darbības specifika" at bounding box center [466, 210] width 715 height 36
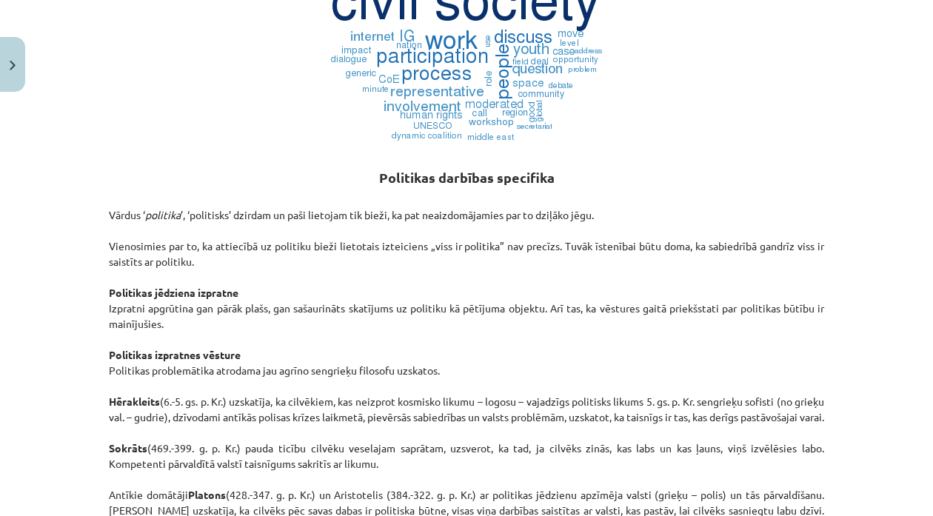
scroll to position [629, 0]
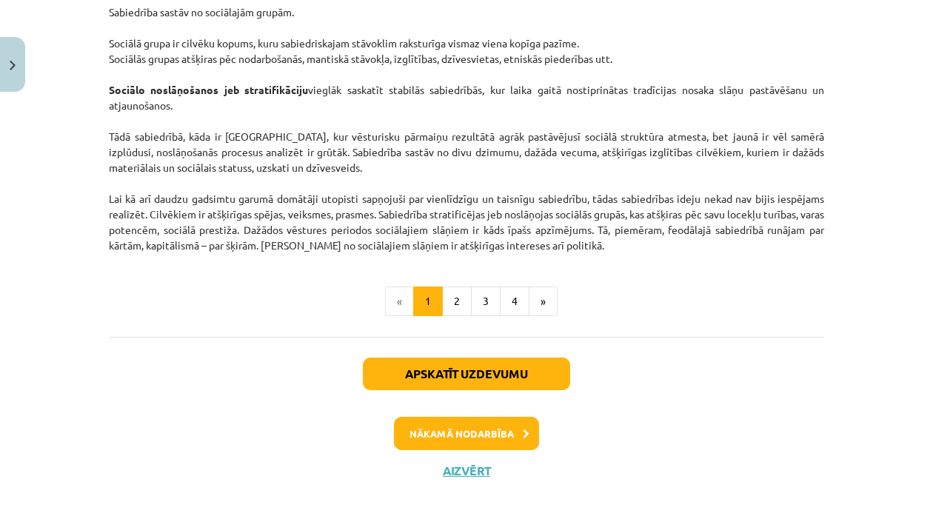
scroll to position [2387, 0]
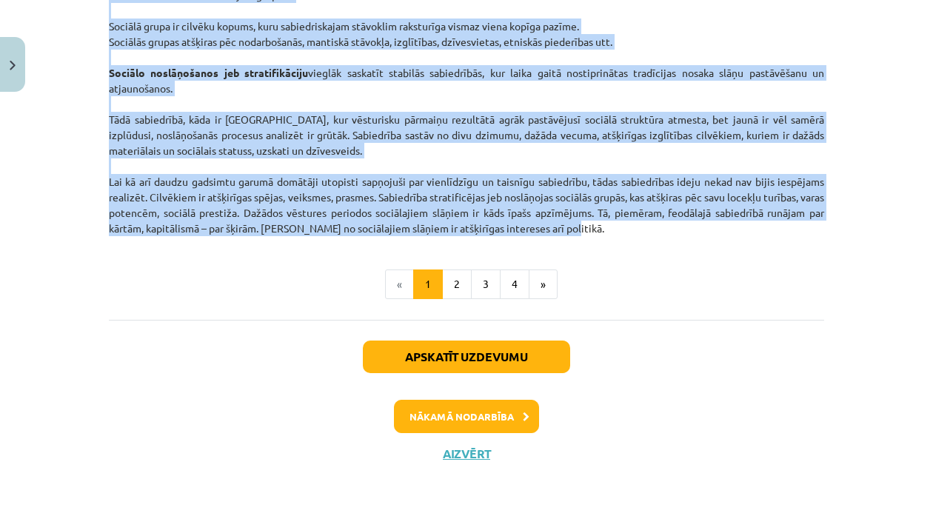
drag, startPoint x: 104, startPoint y: 175, endPoint x: 770, endPoint y: 237, distance: 668.4
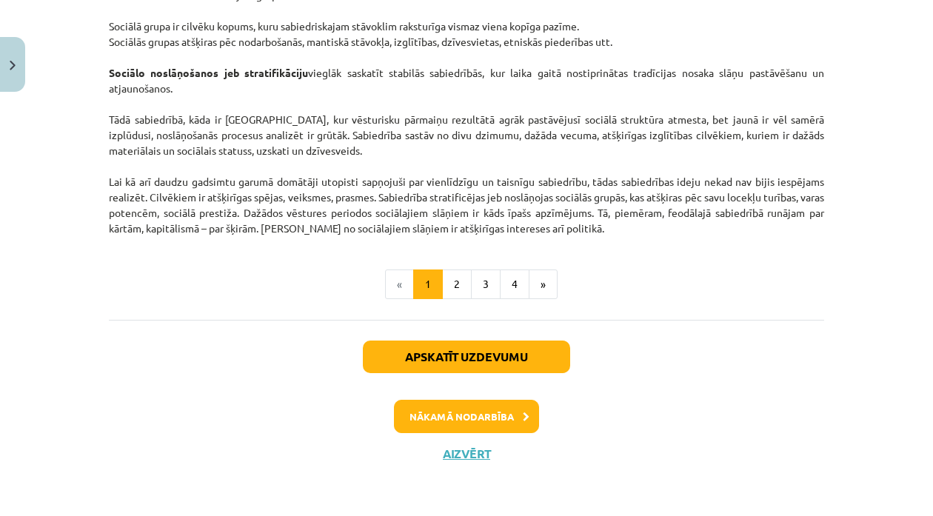
drag, startPoint x: 770, startPoint y: 237, endPoint x: 594, endPoint y: 297, distance: 185.4
click at [594, 297] on ul "« 1 2 3 4 »" at bounding box center [466, 284] width 715 height 30
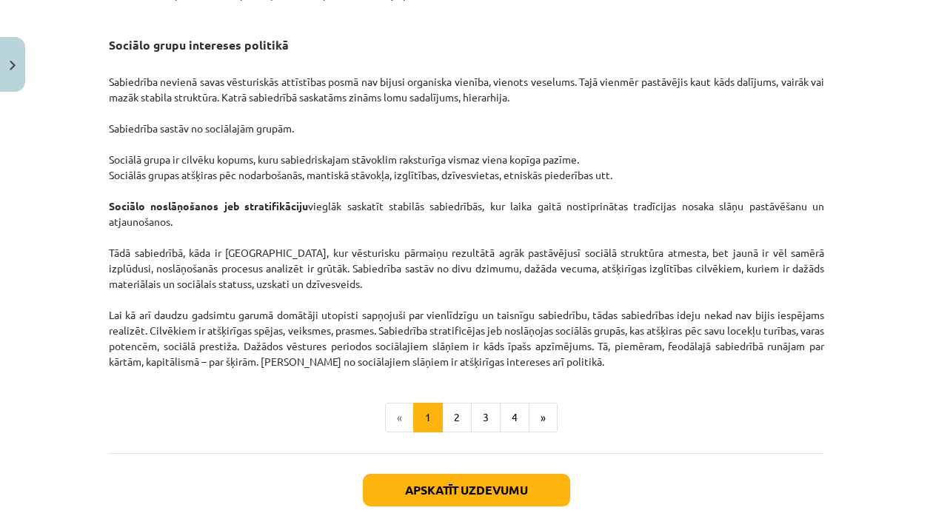
scroll to position [2239, 0]
